Goal: Navigation & Orientation: Find specific page/section

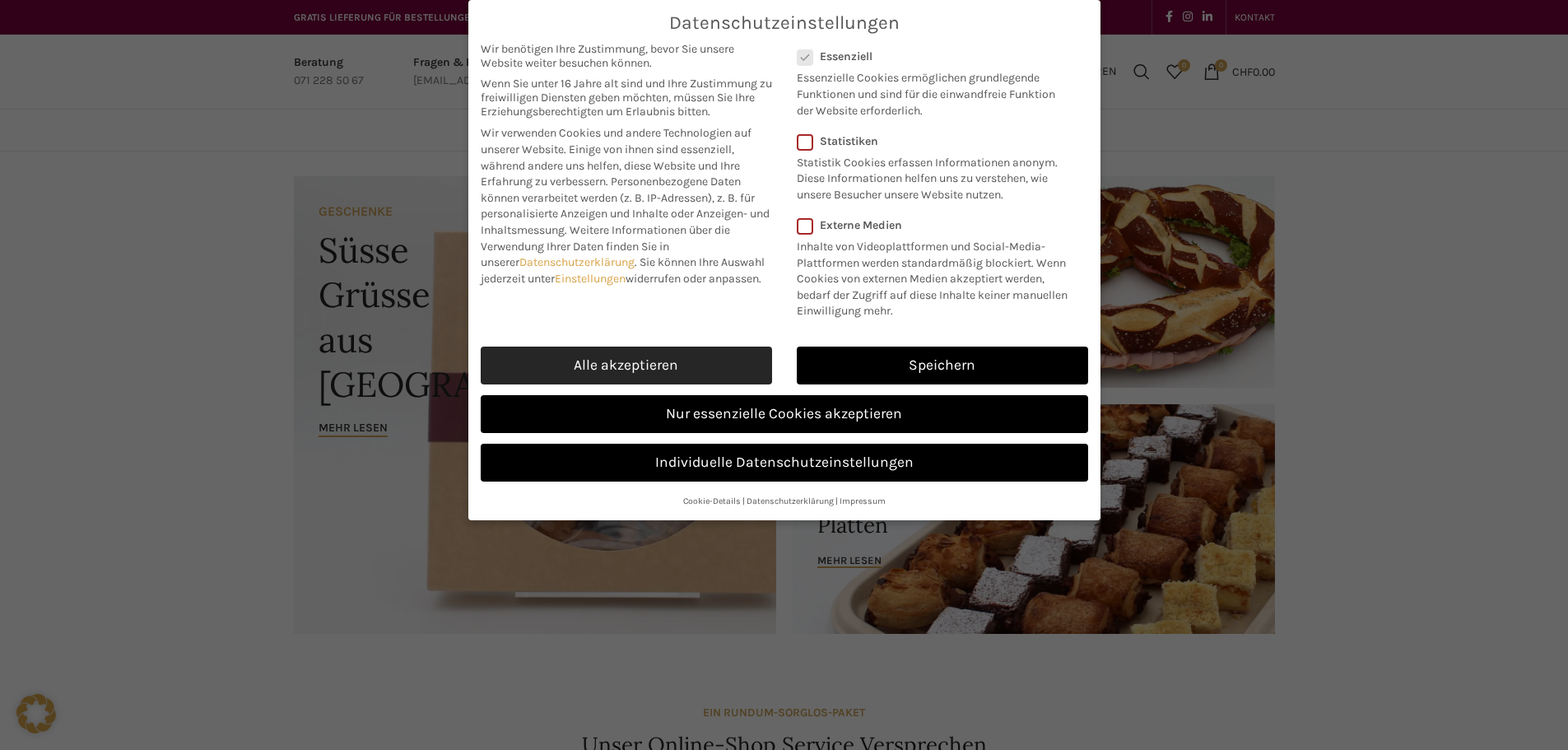
click at [606, 364] on link "Alle akzeptieren" at bounding box center [626, 365] width 291 height 38
checkbox input "true"
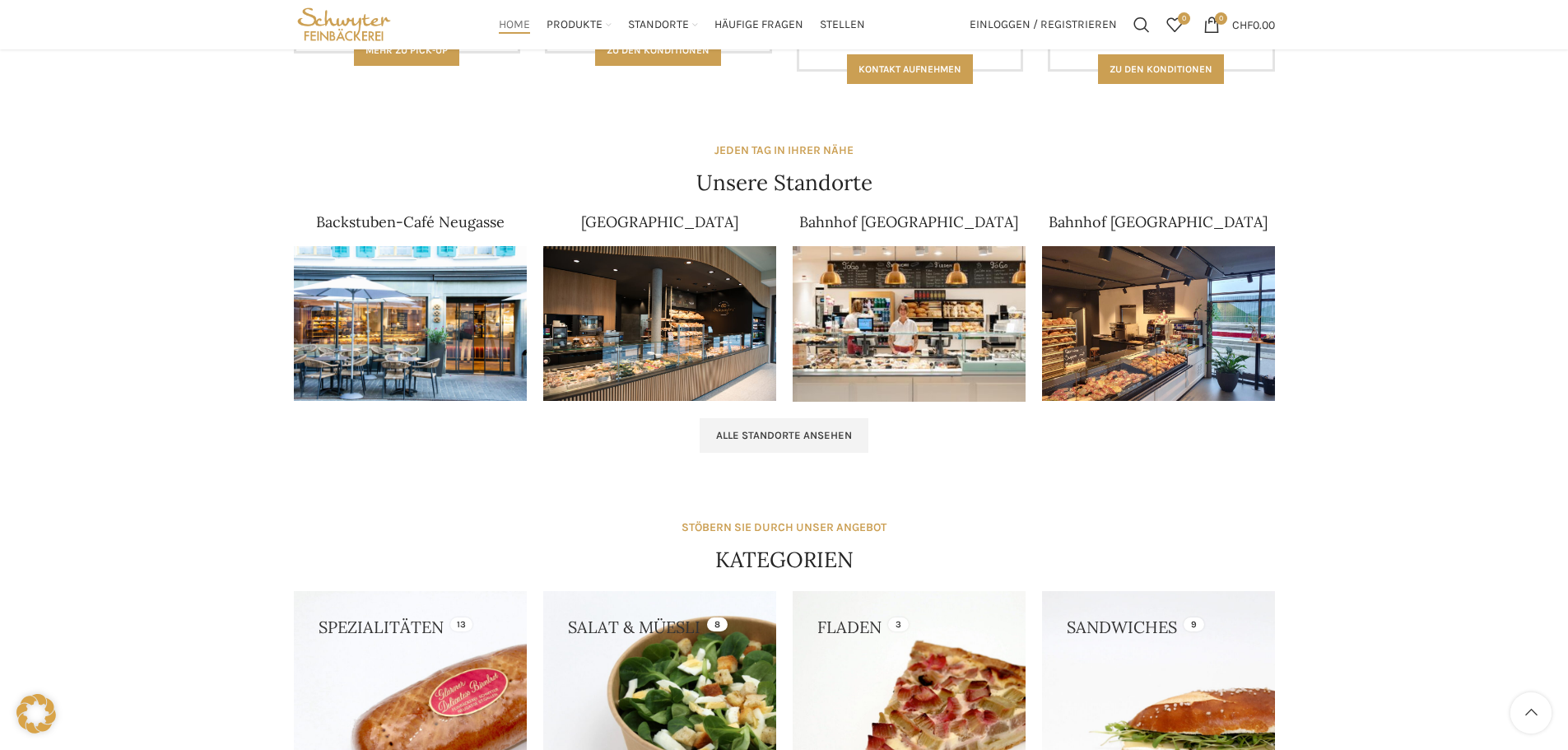
scroll to position [910, 0]
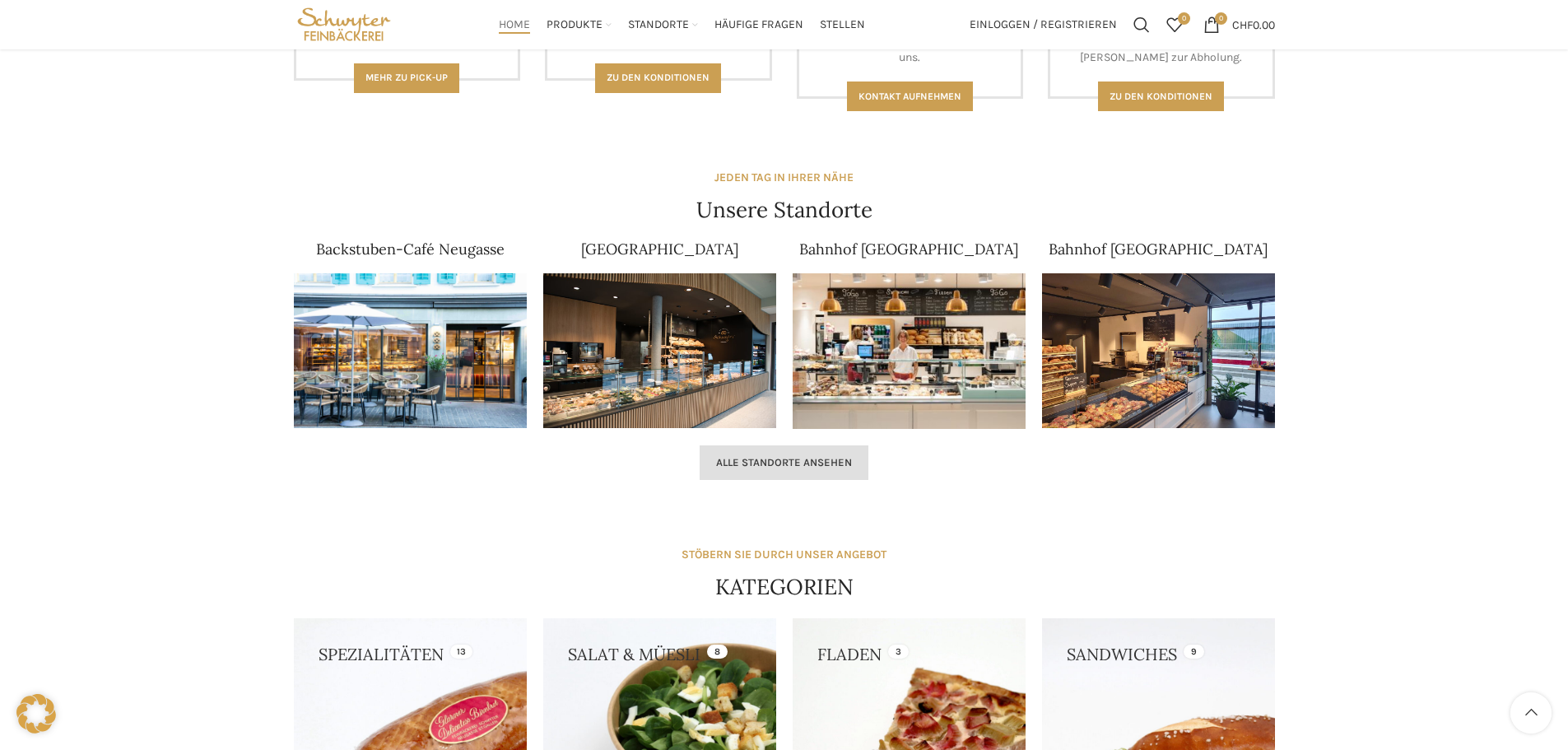
click at [760, 466] on span "Alle Standorte ansehen" at bounding box center [784, 463] width 136 height 13
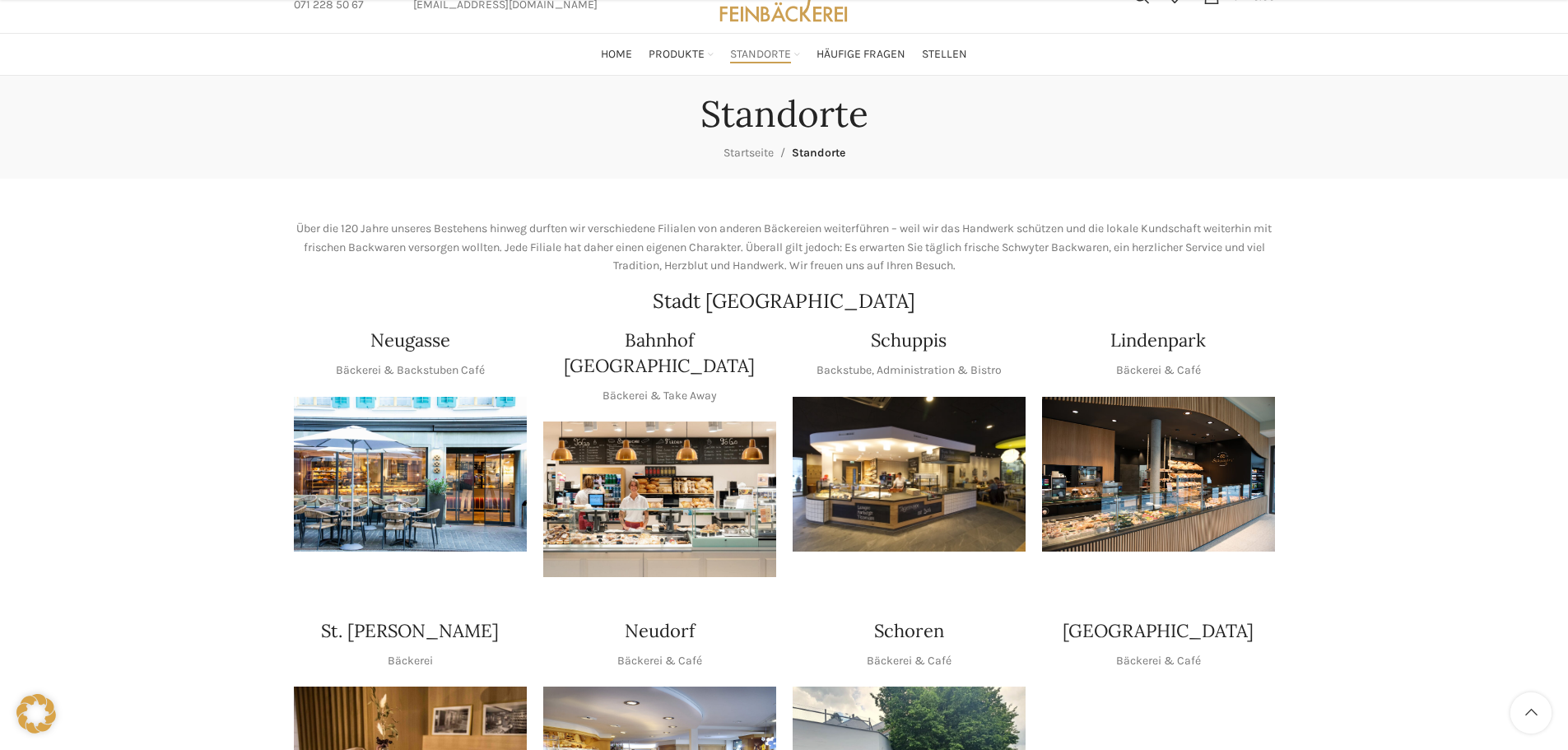
scroll to position [164, 0]
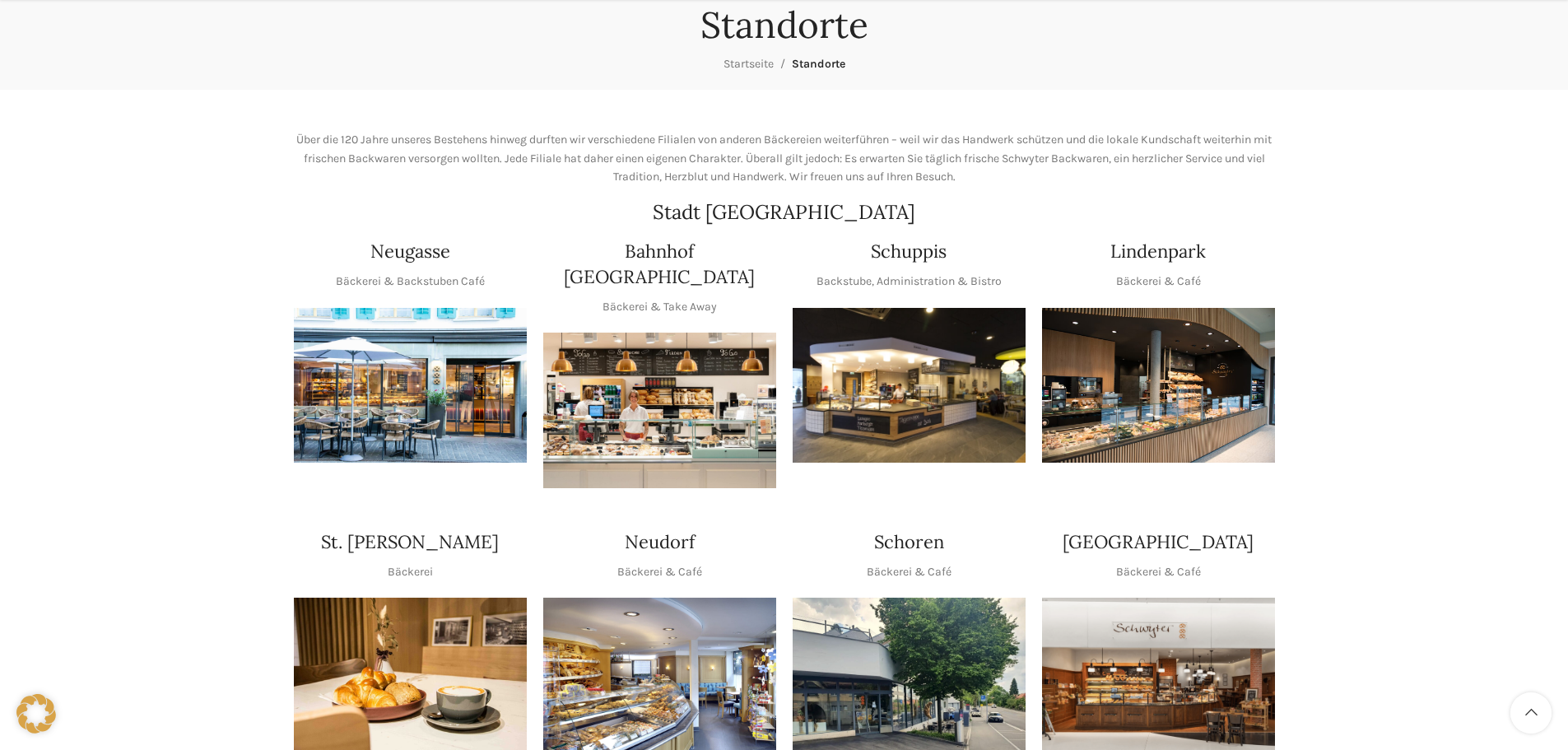
click at [971, 385] on img "1 / 1" at bounding box center [908, 385] width 233 height 156
